Goal: Information Seeking & Learning: Learn about a topic

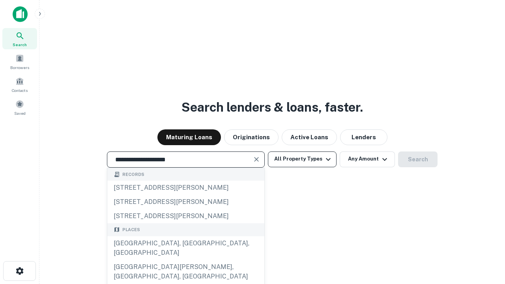
click at [186, 260] on div "[GEOGRAPHIC_DATA], [GEOGRAPHIC_DATA], [GEOGRAPHIC_DATA]" at bounding box center [185, 249] width 157 height 24
type input "**********"
click at [302, 159] on button "All Property Types" at bounding box center [302, 160] width 69 height 16
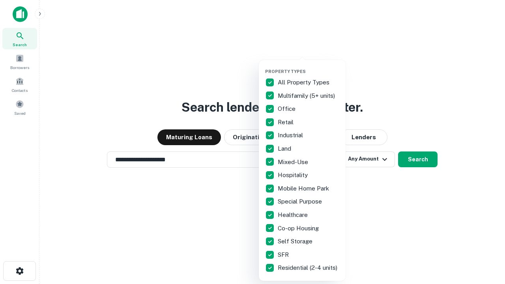
click at [309, 66] on button "button" at bounding box center [308, 66] width 87 height 0
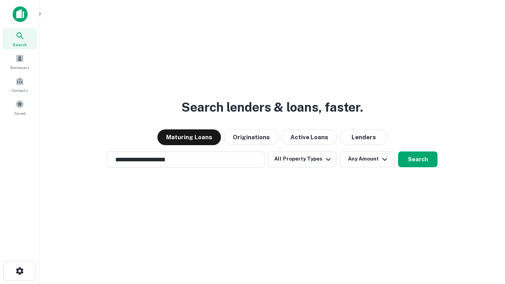
scroll to position [12, 0]
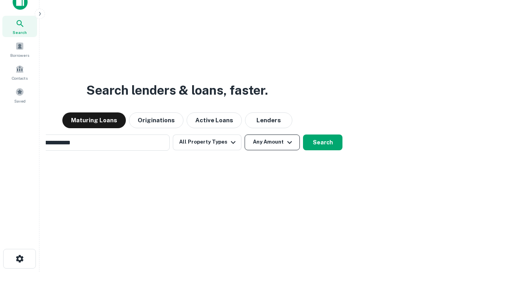
click at [245, 135] on button "Any Amount" at bounding box center [272, 143] width 55 height 16
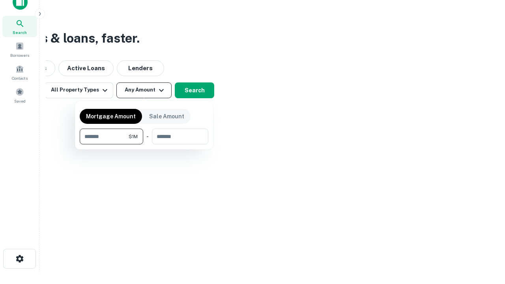
scroll to position [13, 0]
type input "*******"
click at [144, 145] on button "button" at bounding box center [144, 145] width 129 height 0
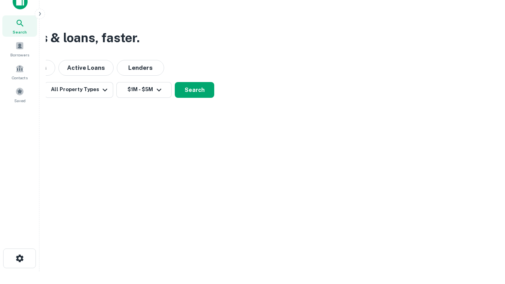
scroll to position [12, 0]
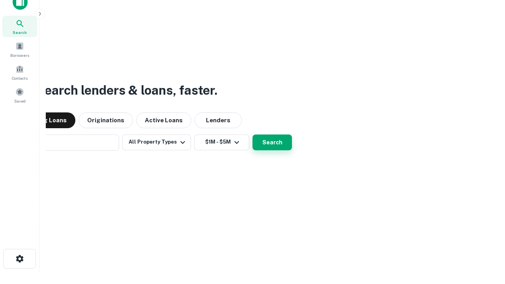
click at [253, 135] on button "Search" at bounding box center [272, 143] width 39 height 16
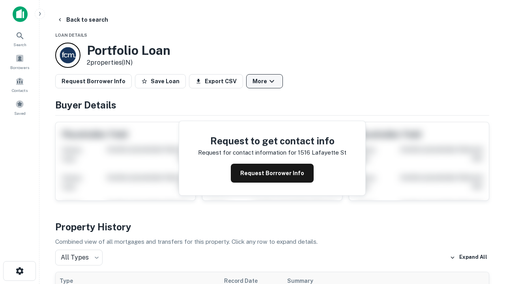
click at [265, 81] on button "More" at bounding box center [264, 81] width 37 height 14
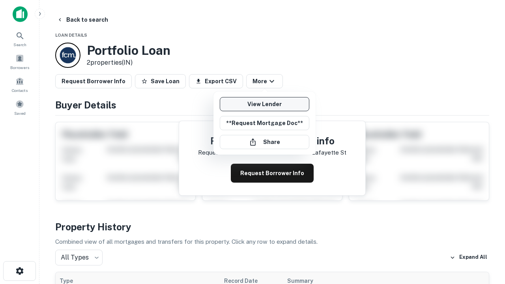
click at [265, 104] on link "View Lender" at bounding box center [265, 104] width 90 height 14
